Goal: Task Accomplishment & Management: Use online tool/utility

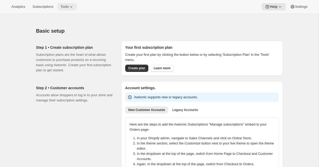
click at [68, 6] on span "Tools" at bounding box center [65, 7] width 8 height 4
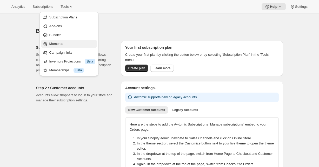
click at [55, 42] on span "Moments" at bounding box center [56, 44] width 14 height 4
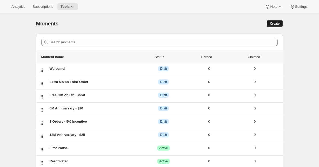
click at [276, 23] on span "Create" at bounding box center [275, 24] width 10 height 4
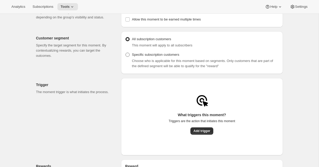
scroll to position [47, 0]
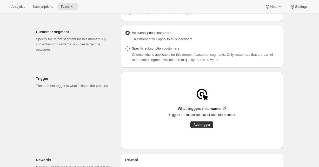
click at [159, 50] on span "Specific subscription customers" at bounding box center [155, 48] width 47 height 4
click at [126, 47] on input "Specific subscription customers" at bounding box center [125, 46] width 0 height 0
radio input "true"
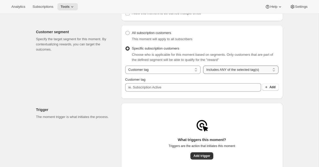
click at [215, 74] on select "Includes ANY of the selected tag(s) Includes ALL of the selected tag(s) Include…" at bounding box center [240, 70] width 75 height 8
click at [203, 68] on select "Includes ANY of the selected tag(s) Includes ALL of the selected tag(s) Include…" at bounding box center [240, 70] width 75 height 8
click at [214, 70] on select "Includes ANY of the selected tag(s) Includes ALL of the selected tag(s) Include…" at bounding box center [240, 70] width 75 height 8
click at [203, 68] on select "Includes ANY of the selected tag(s) Includes ALL of the selected tag(s) Include…" at bounding box center [240, 70] width 75 height 8
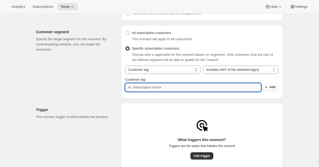
click at [169, 89] on input "Customer tag" at bounding box center [193, 87] width 136 height 8
type input "Awtomic 150"
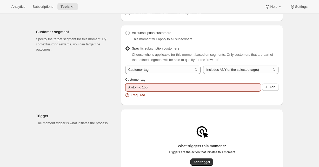
click at [78, 88] on div "Customer segment Specify the target segment for this moment. By contextualizing…" at bounding box center [76, 65] width 81 height 80
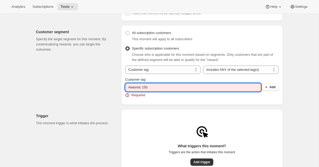
click at [163, 89] on input "Awtomic 150" at bounding box center [193, 87] width 136 height 8
click at [270, 89] on span "Add" at bounding box center [272, 87] width 6 height 4
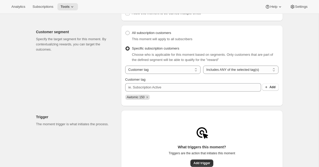
click at [209, 102] on div "Awtomic 150" at bounding box center [201, 98] width 153 height 7
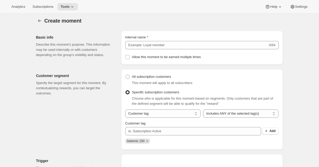
scroll to position [0, 0]
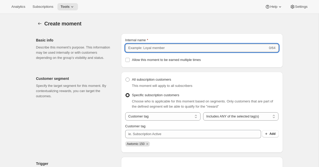
click at [138, 48] on input "Internal name" at bounding box center [196, 48] width 143 height 8
type input "P"
type input "C"
type input "Meat over $150"
click at [77, 120] on div "Customer segment Specify the target segment for this moment. By contextualizing…" at bounding box center [76, 112] width 81 height 81
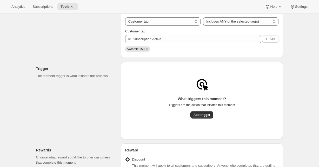
scroll to position [97, 0]
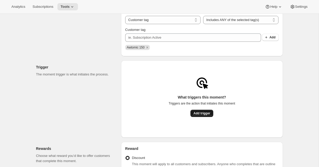
click at [195, 117] on button "Add trigger" at bounding box center [201, 113] width 23 height 7
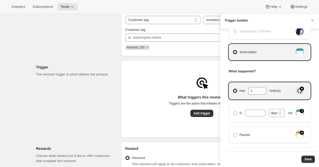
scroll to position [32, 0]
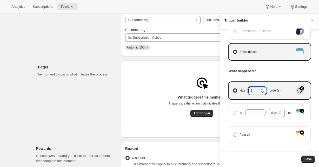
click at [262, 90] on icon "Manage moment triggers" at bounding box center [262, 91] width 5 height 5
click at [233, 89] on input "Has 1 order(s)" at bounding box center [233, 89] width 0 height 0
click at [262, 90] on icon "Manage moment triggers" at bounding box center [262, 91] width 5 height 5
click at [233, 89] on input "Has 1 order(s)" at bounding box center [233, 89] width 0 height 0
click at [263, 88] on icon "Manage moment triggers" at bounding box center [262, 89] width 5 height 5
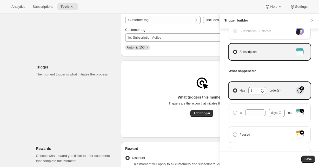
click at [233, 89] on input "Has 1 order(s)" at bounding box center [233, 89] width 0 height 0
click at [262, 90] on icon "Manage moment triggers" at bounding box center [262, 91] width 5 height 5
click at [233, 89] on input "Has 2 order(s)" at bounding box center [233, 89] width 0 height 0
click at [263, 89] on icon "Manage moment triggers" at bounding box center [262, 89] width 5 height 5
click at [233, 89] on input "Has 1 order(s)" at bounding box center [233, 89] width 0 height 0
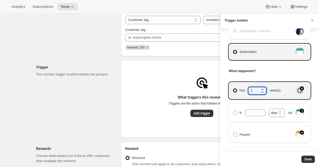
click at [263, 89] on icon "Manage moment triggers" at bounding box center [262, 89] width 5 height 5
click at [233, 89] on input "Has 2 order(s)" at bounding box center [233, 89] width 0 height 0
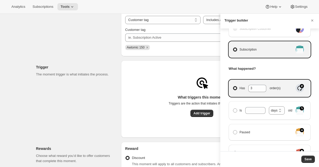
scroll to position [35, 0]
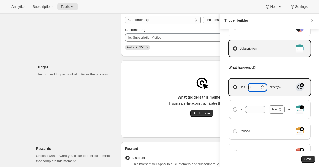
click at [262, 88] on icon "Manage moment triggers" at bounding box center [262, 88] width 5 height 5
click at [233, 85] on input "Has 3 order(s)" at bounding box center [233, 85] width 0 height 0
click at [262, 88] on icon "Manage moment triggers" at bounding box center [262, 88] width 5 height 5
click at [233, 85] on input "Has 2 order(s)" at bounding box center [233, 85] width 0 height 0
click at [262, 85] on icon "Manage moment triggers" at bounding box center [262, 86] width 5 height 5
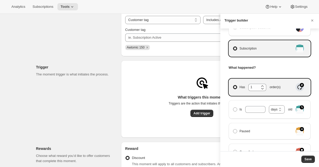
click at [233, 85] on input "Has 1 order(s)" at bounding box center [233, 85] width 0 height 0
click at [262, 90] on icon "Manage moment triggers" at bounding box center [262, 88] width 5 height 5
click at [233, 85] on input "Has 2 order(s)" at bounding box center [233, 85] width 0 height 0
type input "1"
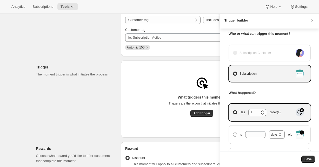
scroll to position [0, 0]
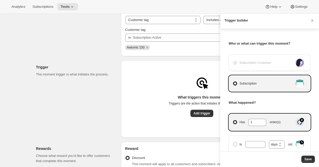
click at [224, 89] on div "Who or what can trigger this moment? Subscription Customer Subscription What ha…" at bounding box center [269, 90] width 99 height 123
click at [312, 160] on button "Save" at bounding box center [308, 159] width 14 height 7
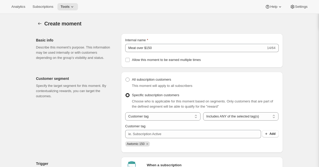
scroll to position [97, 0]
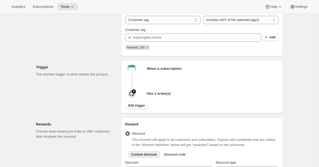
click at [138, 103] on div "When a subscription Has 1 order(s) Edit trigger" at bounding box center [201, 87] width 153 height 45
click at [136, 108] on span "Edit trigger" at bounding box center [136, 106] width 17 height 4
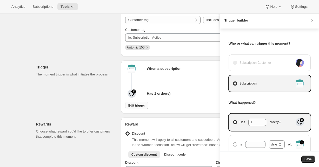
scroll to position [0, 0]
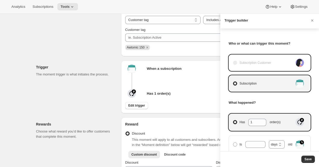
click at [258, 64] on span "Subscription Customer" at bounding box center [254, 62] width 31 height 5
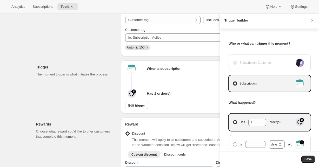
scroll to position [163, 0]
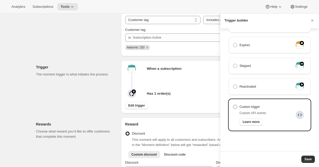
click at [233, 107] on span "Manage moment triggers" at bounding box center [235, 107] width 4 height 4
click at [233, 105] on input "Custom trigger" at bounding box center [233, 105] width 0 height 0
radio input "true"
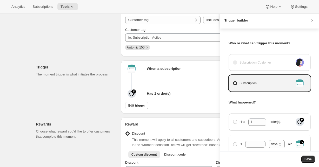
scroll to position [0, 0]
click at [247, 83] on span "Subscription" at bounding box center [247, 83] width 17 height 5
click at [233, 82] on input "Subscription" at bounding box center [233, 82] width 0 height 0
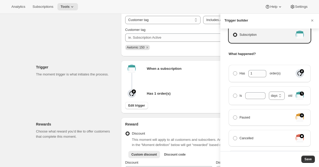
scroll to position [51, 0]
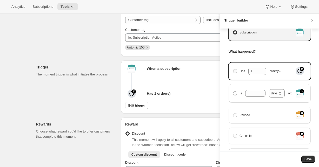
click at [233, 72] on span "Manage moment triggers" at bounding box center [235, 71] width 4 height 4
click at [233, 69] on input "Has 1 order(s)" at bounding box center [233, 69] width 0 height 0
radio input "true"
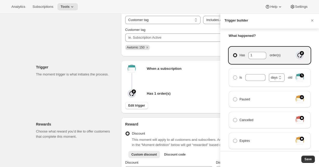
scroll to position [0, 0]
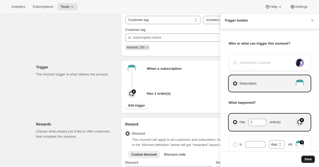
click at [309, 159] on span "Save" at bounding box center [307, 159] width 7 height 4
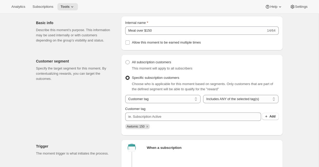
scroll to position [16, 0]
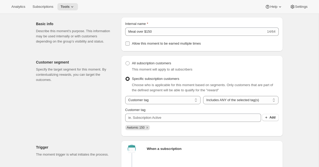
click at [126, 41] on span at bounding box center [127, 43] width 5 height 5
click at [126, 42] on input "Allow this moment to be earned multiple times" at bounding box center [127, 44] width 4 height 4
checkbox input "true"
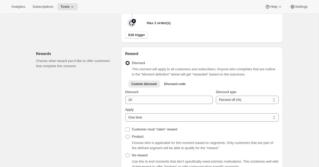
scroll to position [169, 0]
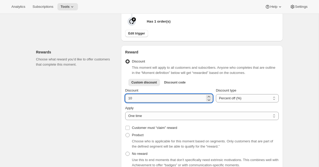
click at [154, 99] on input "Discount" at bounding box center [165, 98] width 80 height 8
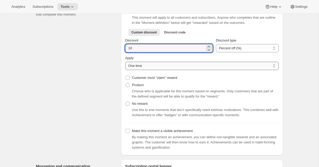
scroll to position [230, 0]
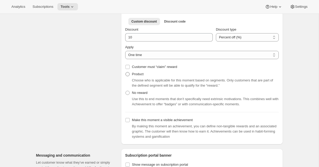
click at [137, 76] on span "Product" at bounding box center [138, 74] width 12 height 4
click at [126, 72] on input "Product" at bounding box center [125, 72] width 0 height 0
radio input "true"
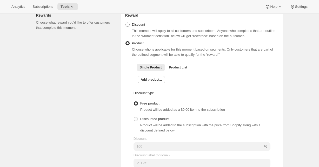
scroll to position [205, 0]
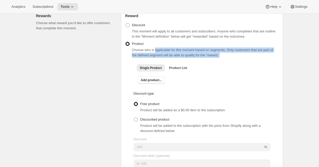
drag, startPoint x: 156, startPoint y: 52, endPoint x: 278, endPoint y: 57, distance: 122.1
click at [278, 57] on div "Choose who is applicable for this moment based on segments. Only customers that…" at bounding box center [205, 53] width 147 height 10
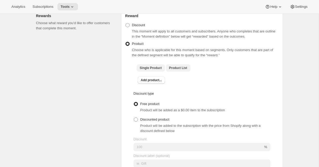
click at [178, 68] on span "Product List" at bounding box center [178, 68] width 18 height 4
checkbox input "true"
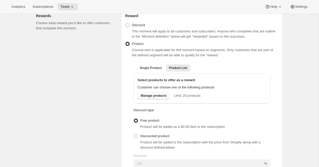
click at [152, 98] on span "Manage products" at bounding box center [154, 96] width 26 height 4
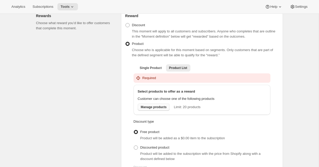
click at [154, 109] on span "Manage products" at bounding box center [154, 107] width 26 height 4
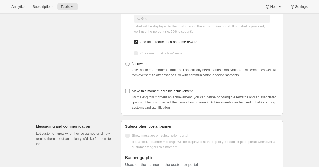
scroll to position [416, 0]
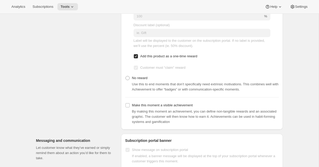
click at [136, 58] on input "Add this product as a one-time reward" at bounding box center [136, 56] width 4 height 4
checkbox input "false"
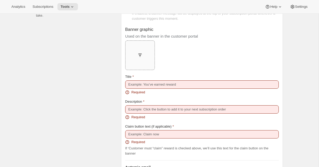
scroll to position [563, 0]
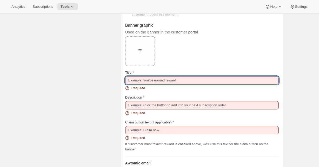
click at [150, 80] on input "Title" at bounding box center [201, 80] width 153 height 8
type input "You've earned a reward"
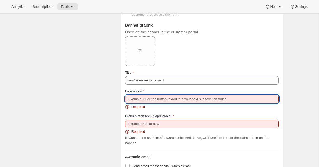
click at [153, 98] on input "Description" at bounding box center [201, 99] width 153 height 8
type input "Claim to add your free item to your next order."
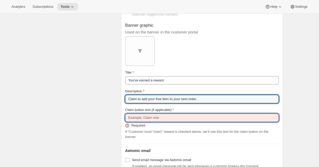
click at [142, 119] on input "Claim button text (if applicable)" at bounding box center [201, 118] width 153 height 8
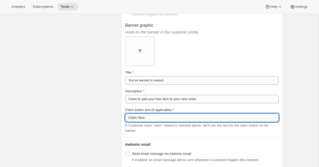
click at [168, 117] on input "Claim Now" at bounding box center [201, 118] width 153 height 8
type input "Select Gift"
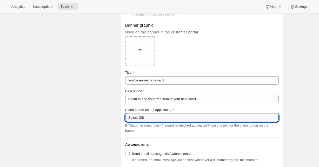
click at [173, 132] on div "If ‘Customer must “claim” reward is checked above, we’ll use this text for the …" at bounding box center [201, 128] width 153 height 10
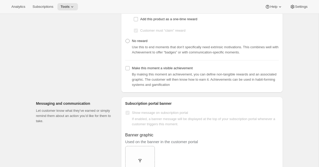
scroll to position [452, 0]
click at [135, 72] on label "Make this moment a visible achievement" at bounding box center [159, 68] width 68 height 7
click at [130, 71] on input "Make this moment a visible achievement" at bounding box center [127, 69] width 4 height 4
checkbox input "true"
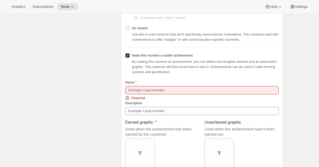
scroll to position [466, 0]
click at [164, 85] on div "Name" at bounding box center [201, 82] width 153 height 5
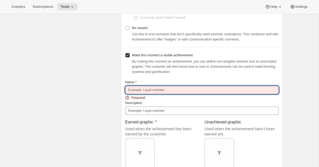
click at [164, 94] on input "Name" at bounding box center [201, 90] width 153 height 8
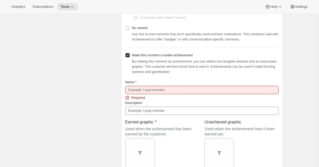
click at [157, 96] on div "Name Required" at bounding box center [201, 90] width 153 height 21
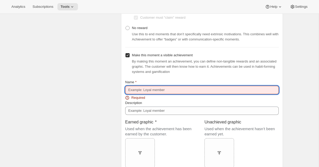
click at [147, 92] on input "Name" at bounding box center [201, 90] width 153 height 8
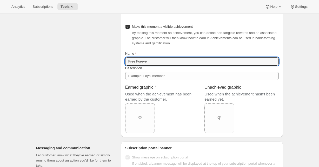
type input "Free Forever"
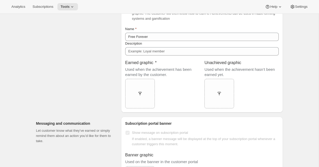
scroll to position [520, 0]
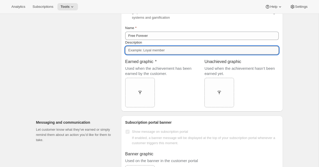
click at [138, 51] on input "Description" at bounding box center [201, 50] width 153 height 8
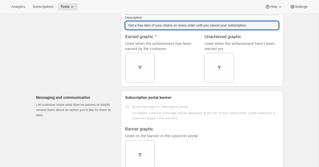
scroll to position [548, 0]
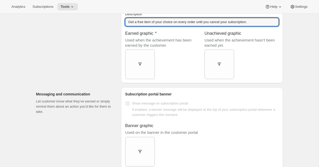
drag, startPoint x: 180, startPoint y: 23, endPoint x: 119, endPoint y: 23, distance: 61.3
type input "Choose a free item with every order until you cancel your subscription."
click at [172, 52] on div "Earned graphic Used when the achievement has been earned by the customer. Uploa…" at bounding box center [162, 52] width 74 height 53
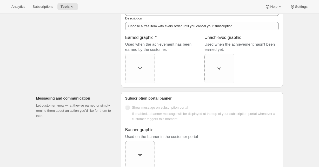
scroll to position [544, 0]
click at [137, 67] on div at bounding box center [140, 68] width 30 height 9
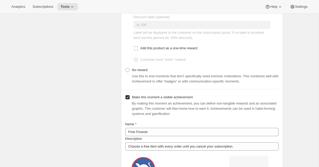
scroll to position [461, 0]
